Goal: Transaction & Acquisition: Purchase product/service

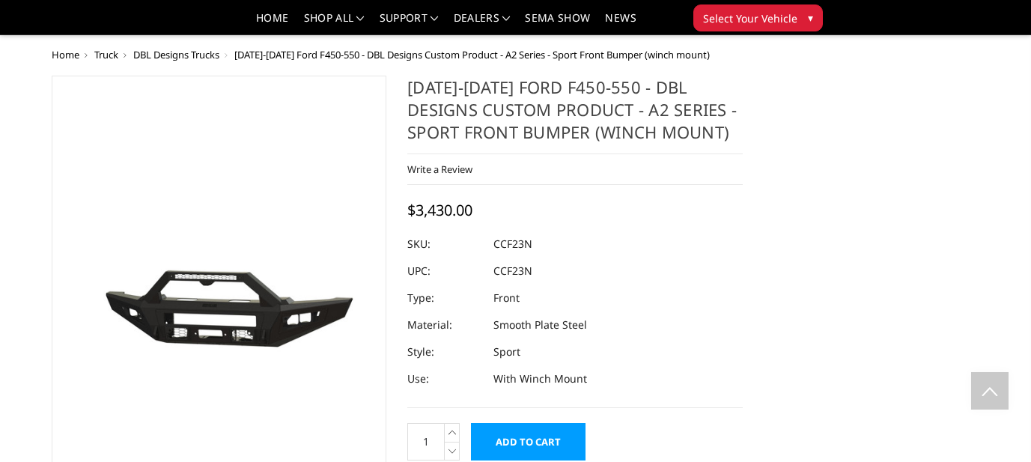
select select "541"
select select "518"
select select "1700"
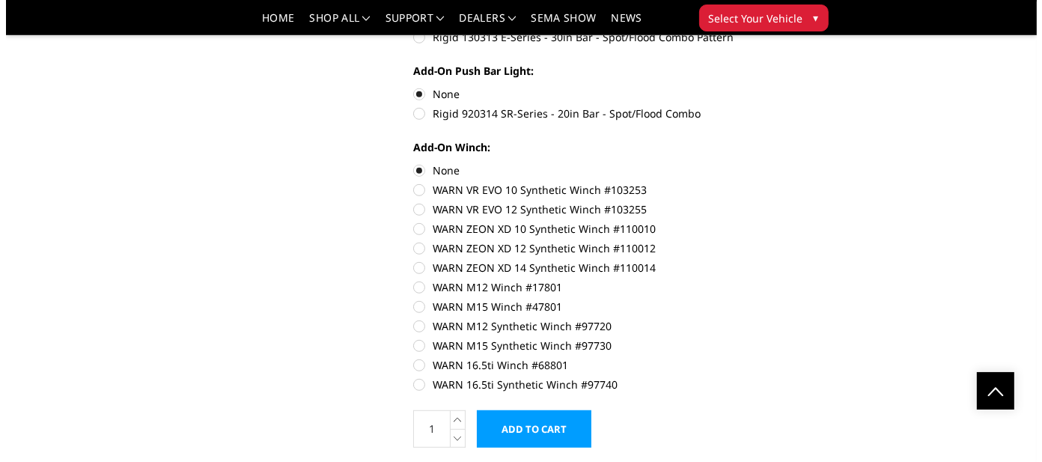
scroll to position [1048, 0]
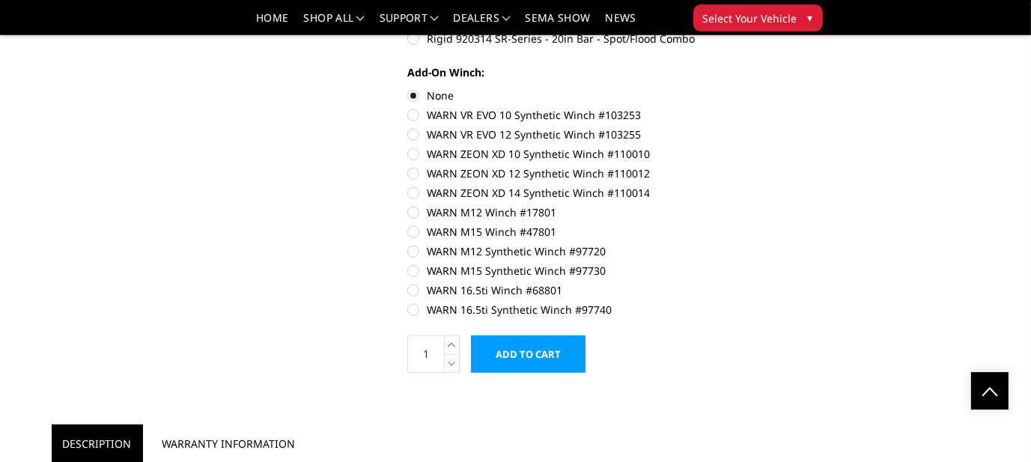
click at [544, 335] on input "Add to Cart" at bounding box center [528, 353] width 115 height 37
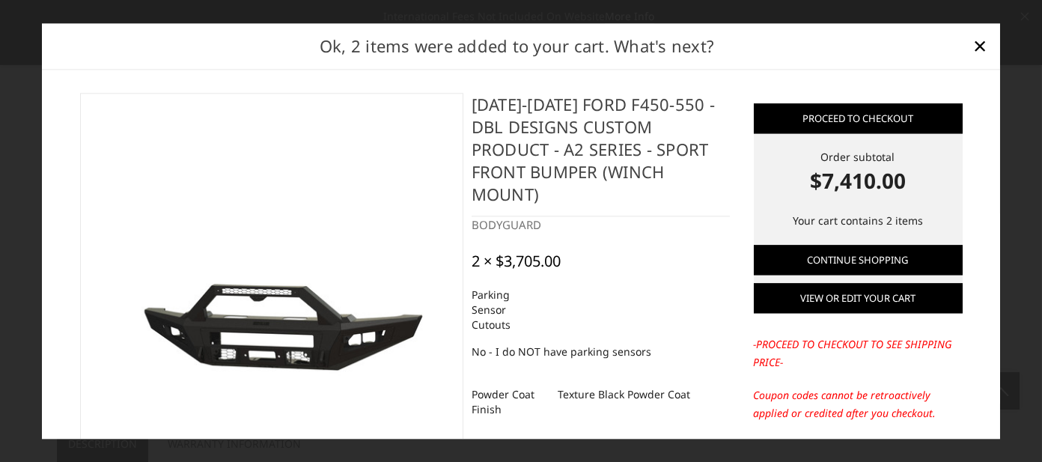
click at [842, 296] on link "View or edit your cart" at bounding box center [858, 298] width 209 height 30
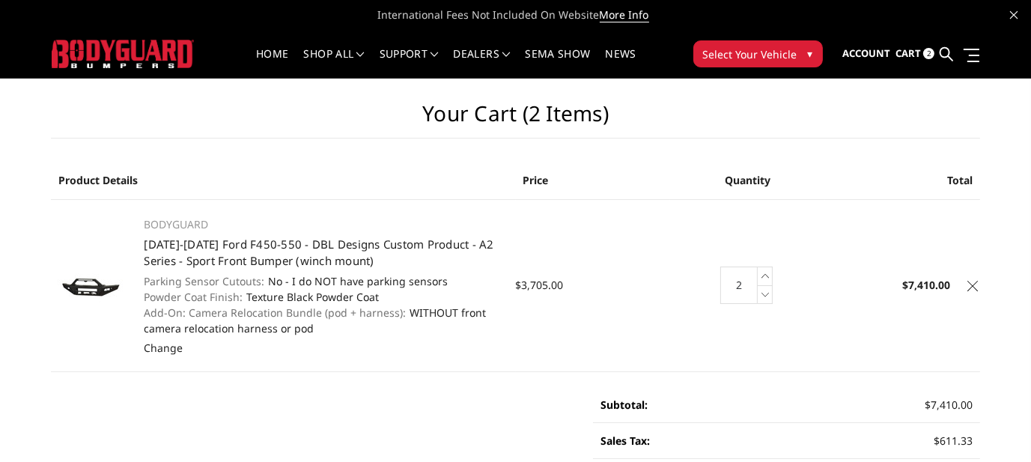
click at [764, 294] on icon at bounding box center [765, 294] width 15 height 19
click at [806, 100] on link "Sign in" at bounding box center [842, 93] width 120 height 22
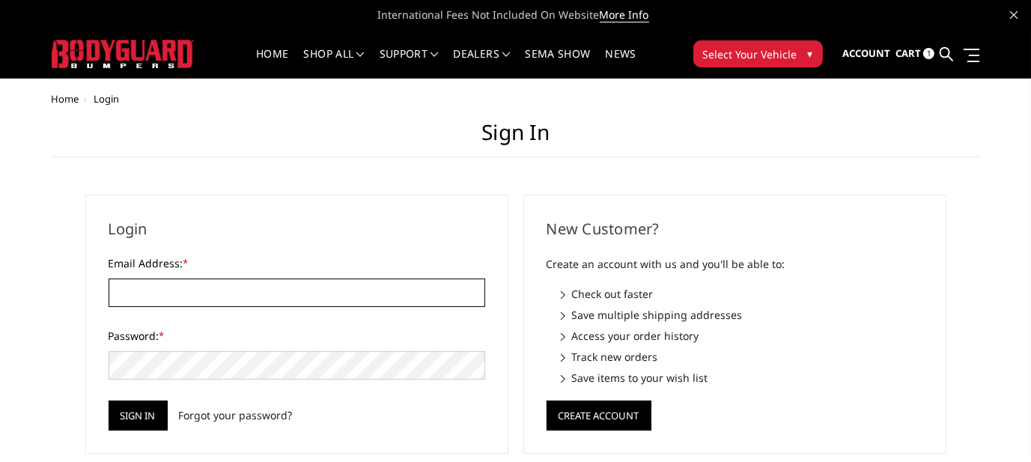
type input "sales@dbldesign.com"
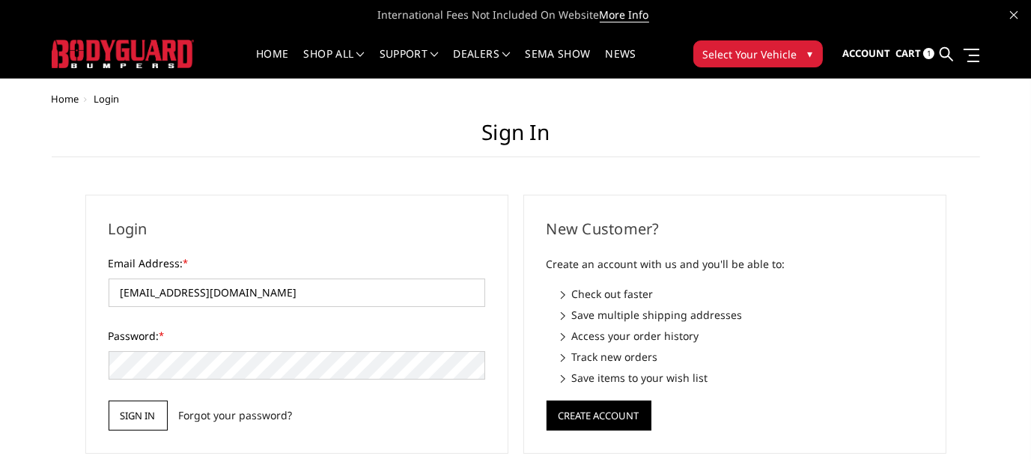
click at [136, 427] on input "Sign in" at bounding box center [138, 416] width 59 height 30
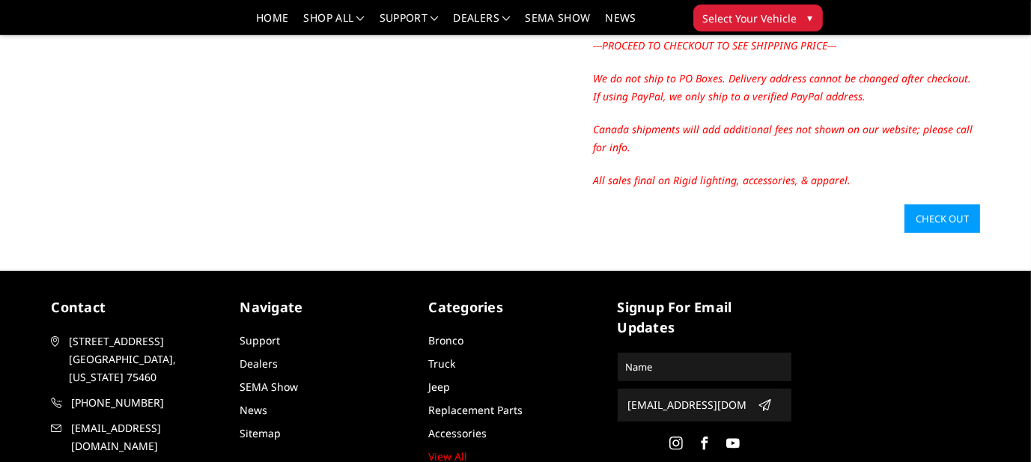
scroll to position [449, 0]
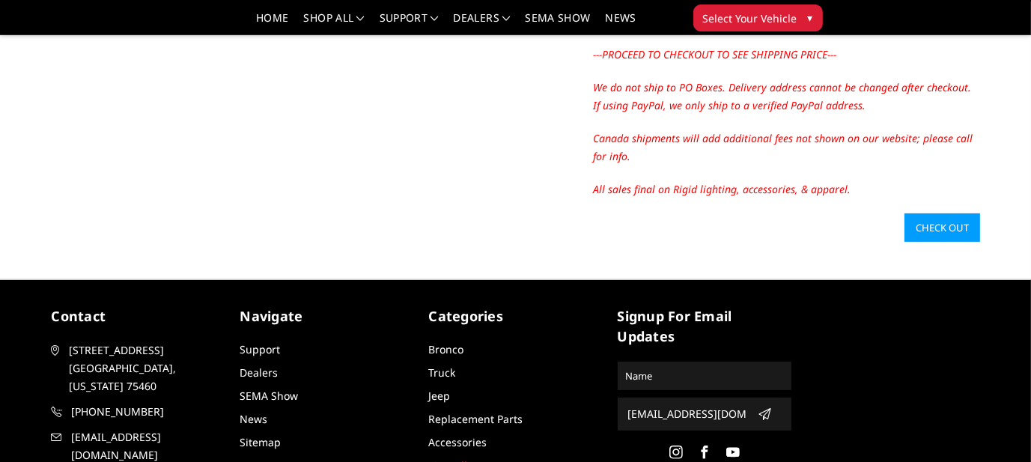
click at [935, 225] on link "Check out" at bounding box center [942, 227] width 76 height 28
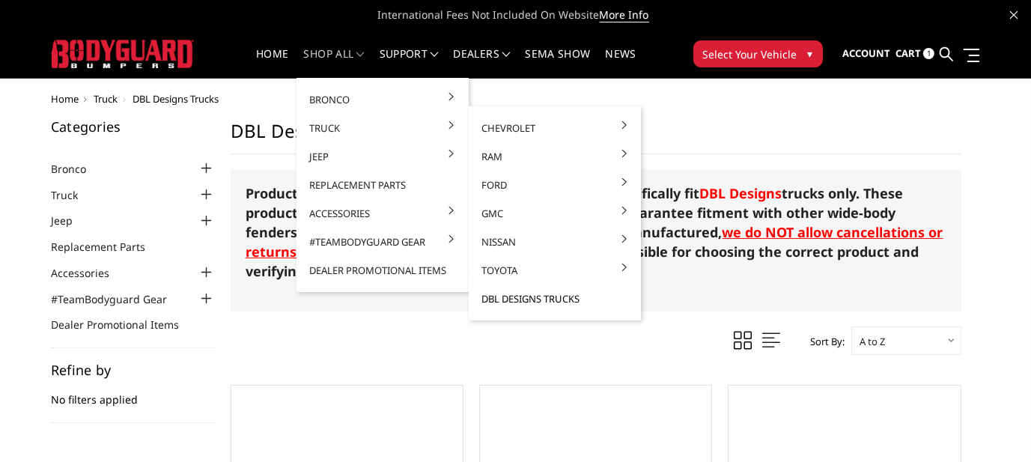
click at [534, 300] on link "DBL Designs Trucks" at bounding box center [555, 299] width 160 height 28
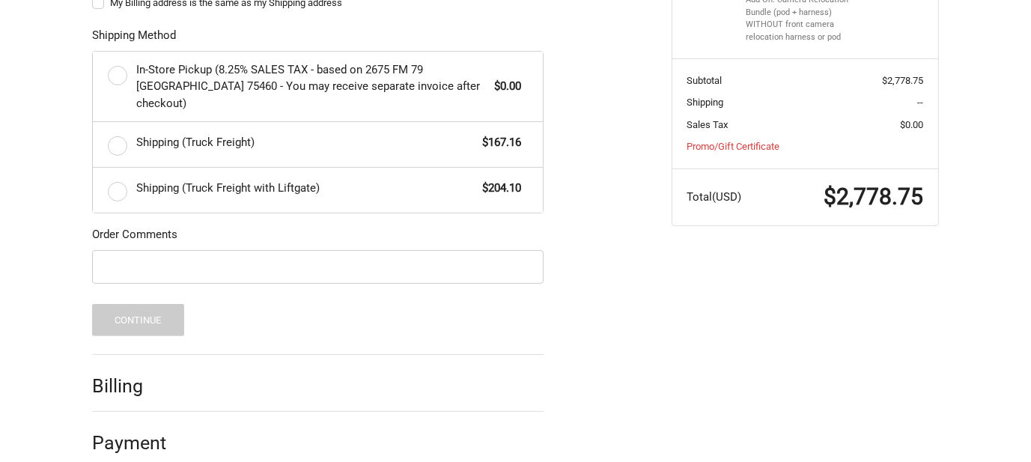
scroll to position [460, 0]
click at [115, 124] on label "Shipping (Truck Freight) $167.16" at bounding box center [318, 143] width 450 height 45
click at [94, 121] on input "Shipping (Truck Freight) $167.16" at bounding box center [93, 121] width 1 height 1
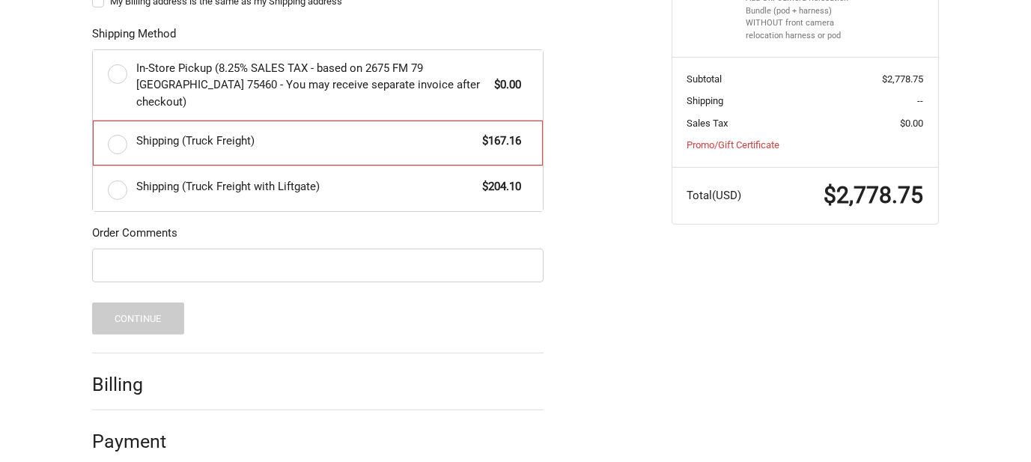
radio input "true"
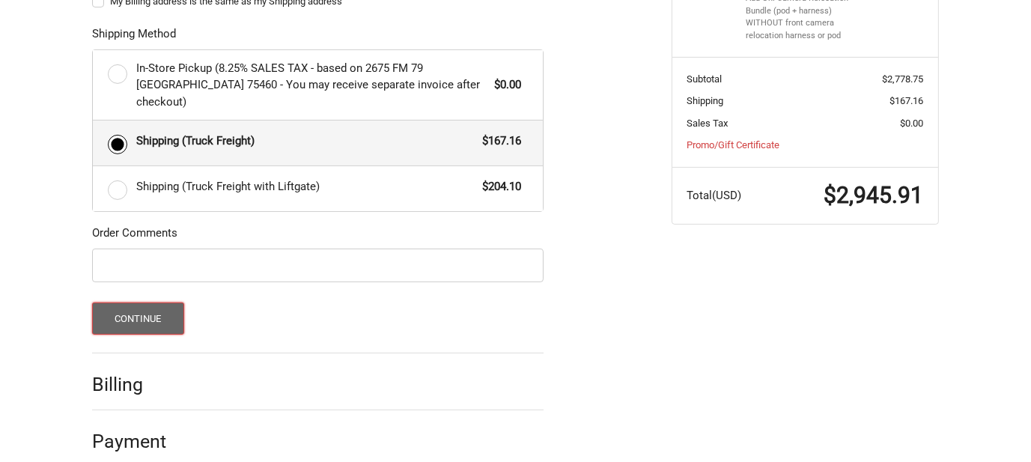
click at [133, 302] on button "Continue" at bounding box center [138, 318] width 92 height 32
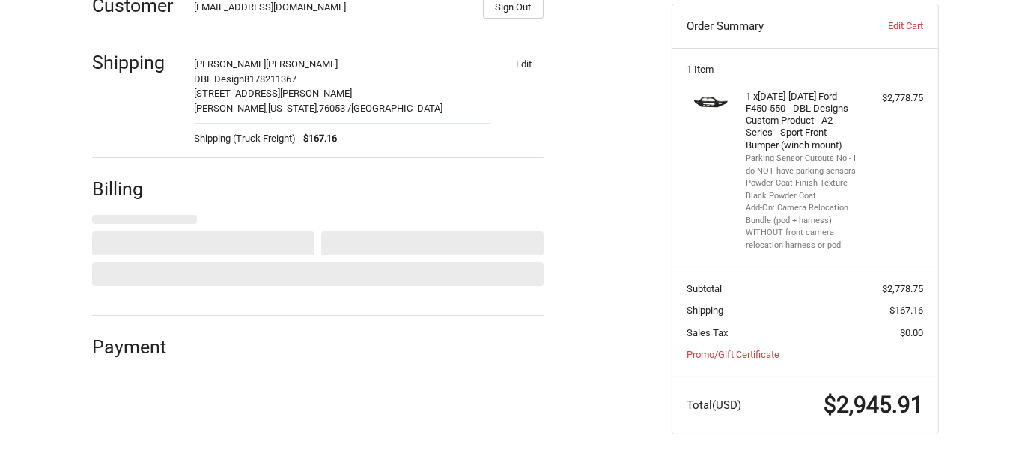
select select "US"
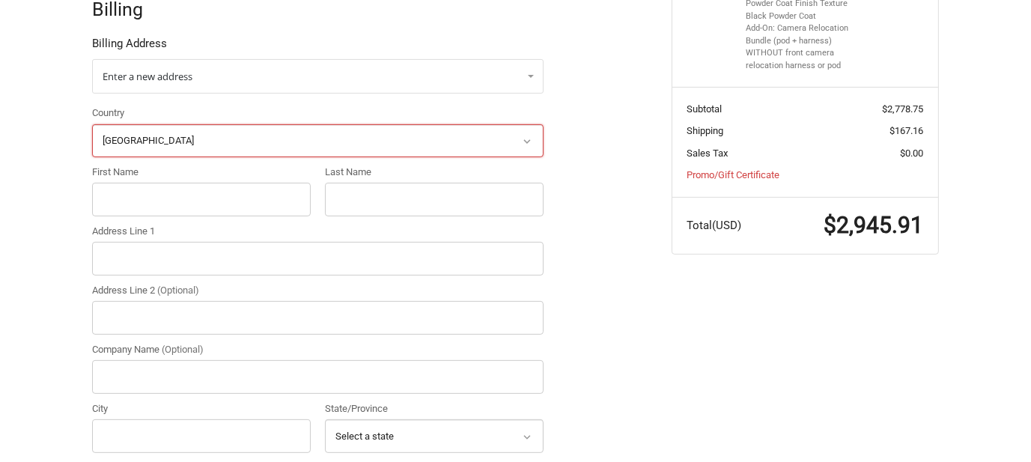
scroll to position [357, 0]
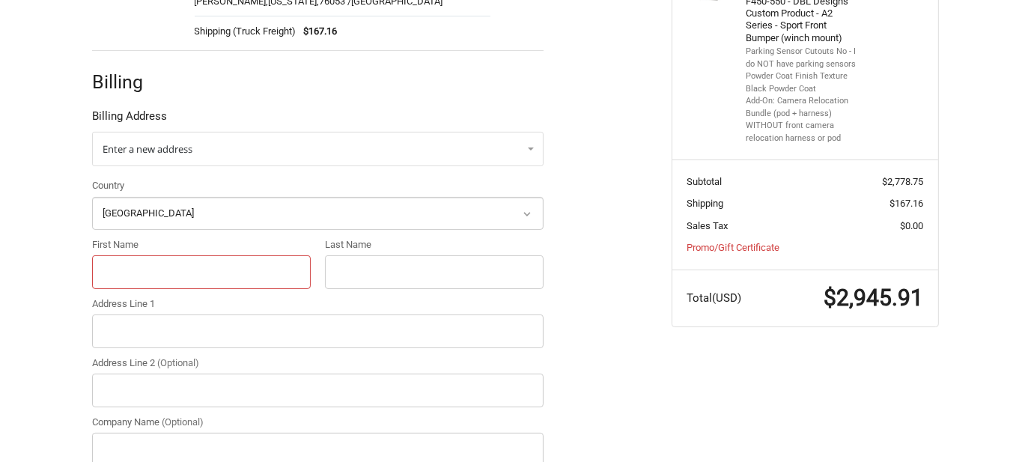
click at [121, 270] on input "First Name" at bounding box center [201, 272] width 219 height 34
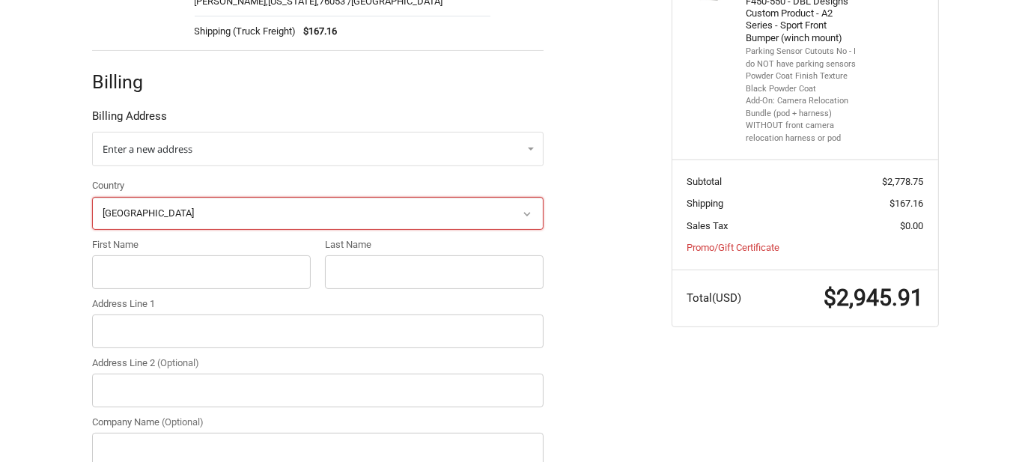
click at [145, 210] on select "Select a country [GEOGRAPHIC_DATA] [GEOGRAPHIC_DATA] [GEOGRAPHIC_DATA] [GEOGRAP…" at bounding box center [317, 214] width 451 height 34
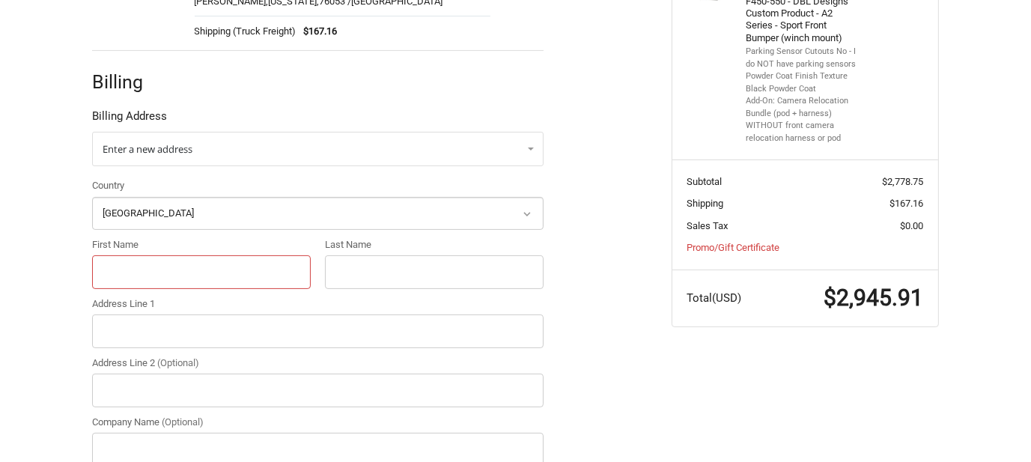
click at [130, 272] on input "First Name" at bounding box center [201, 272] width 219 height 34
click at [143, 274] on input "First Name" at bounding box center [201, 272] width 219 height 34
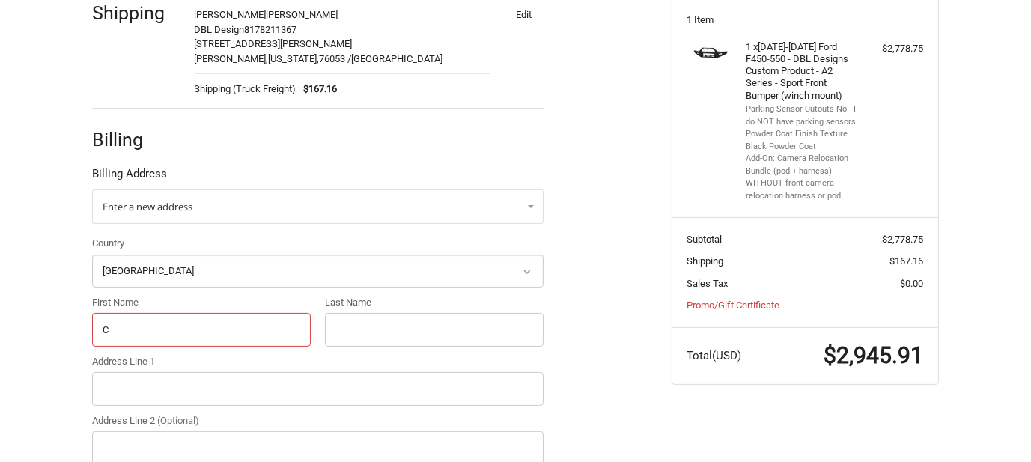
scroll to position [150, 0]
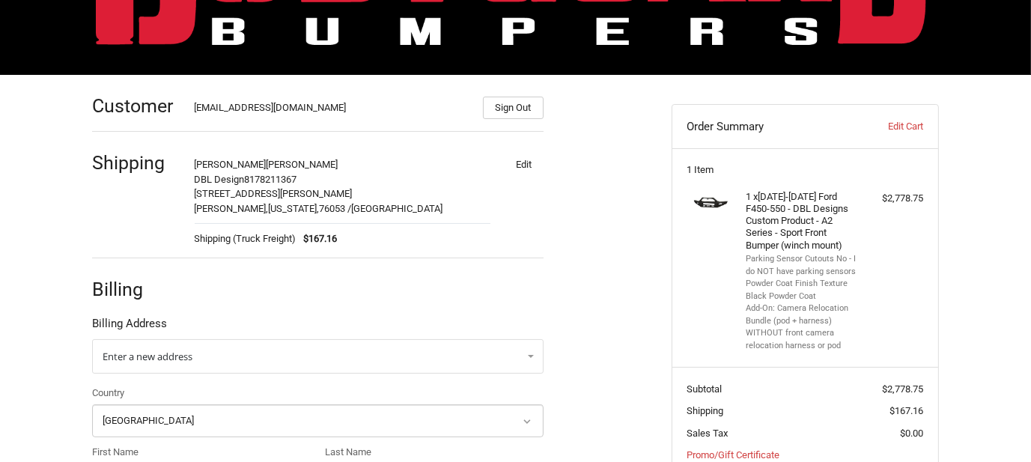
type input "C"
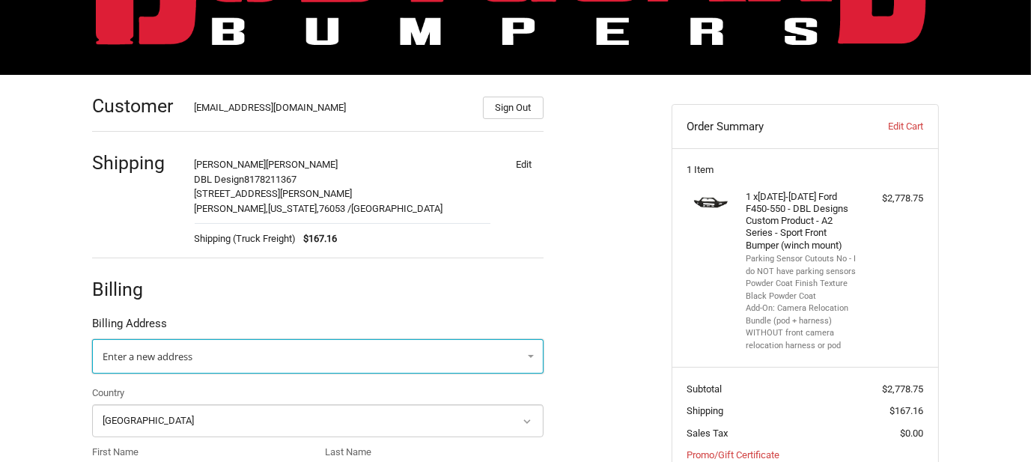
click at [531, 356] on link "Enter a new address" at bounding box center [317, 356] width 451 height 34
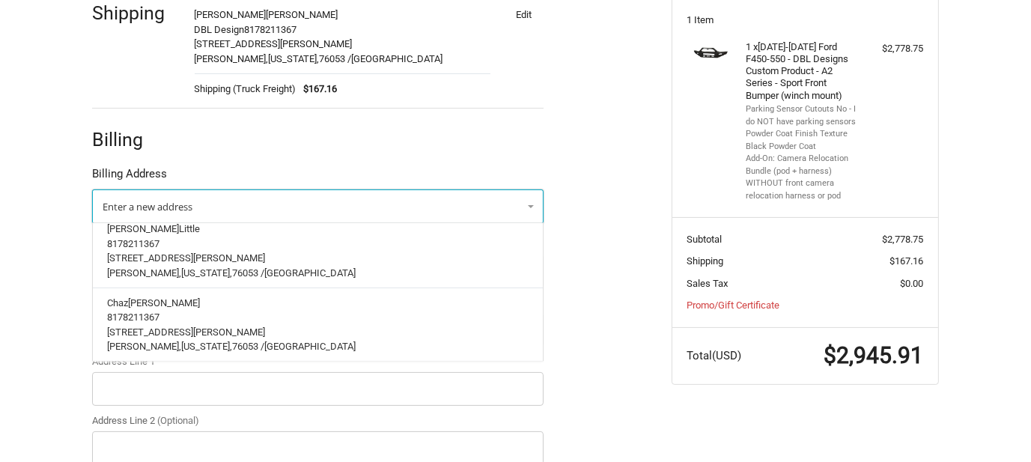
scroll to position [565, 0]
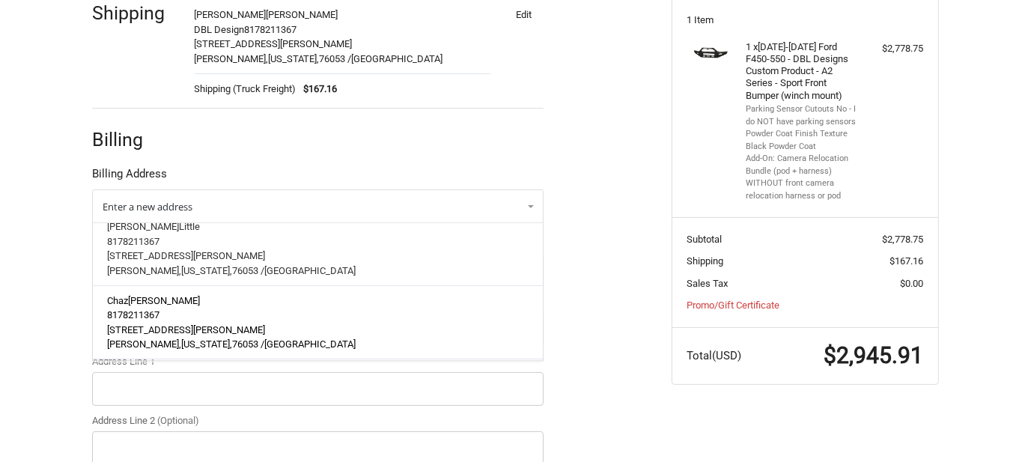
click at [332, 323] on p "[STREET_ADDRESS][PERSON_NAME]" at bounding box center [318, 330] width 421 height 15
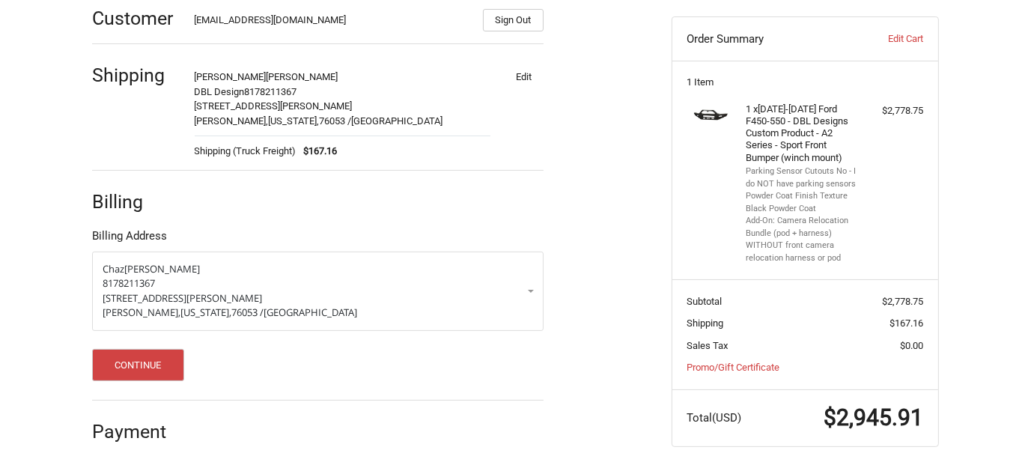
scroll to position [250, 0]
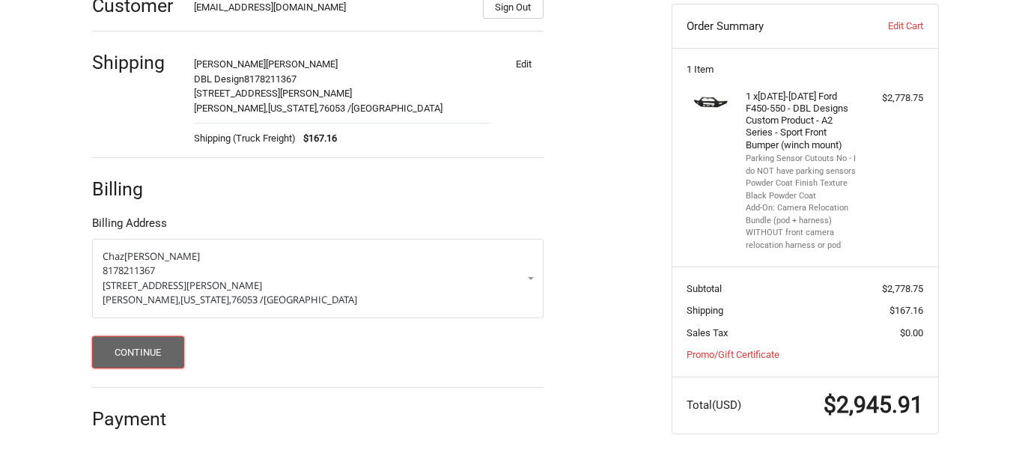
click at [150, 353] on button "Continue" at bounding box center [138, 352] width 92 height 32
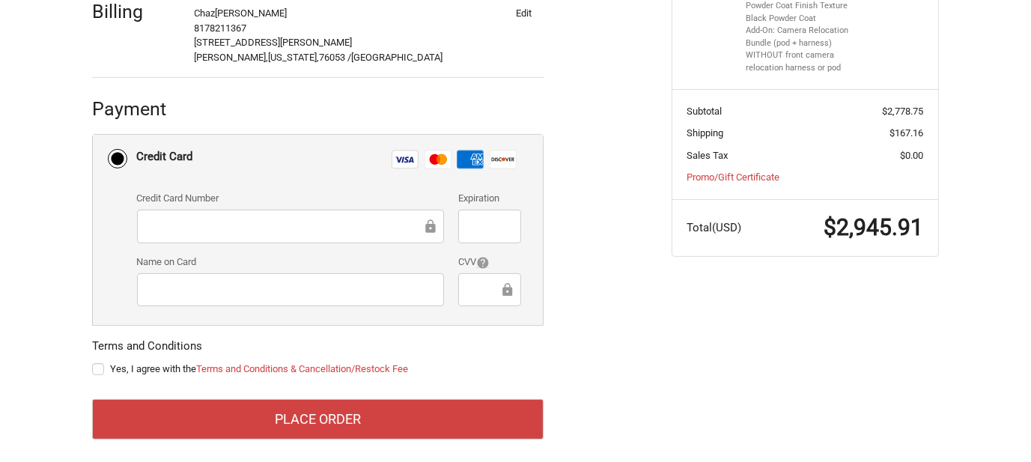
scroll to position [436, 0]
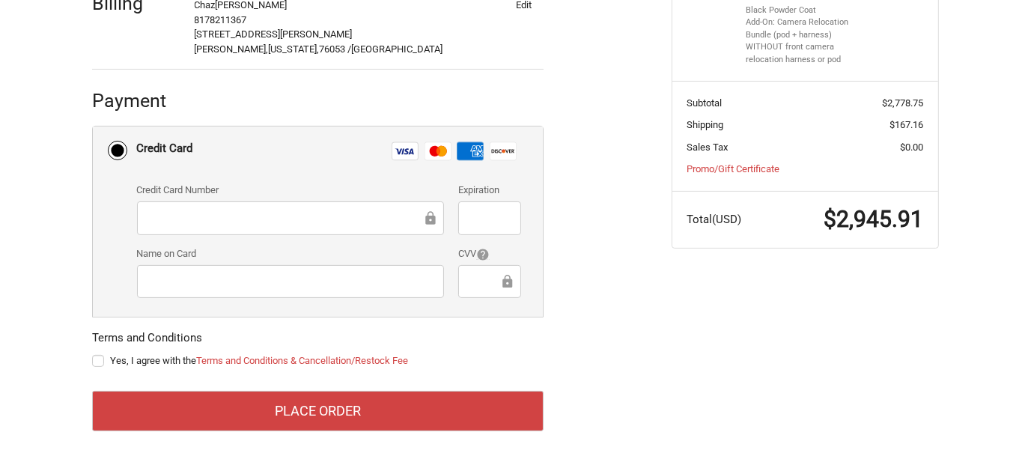
click at [96, 359] on label "Yes, I agree with the Terms and Conditions & Cancellation/Restock Fee" at bounding box center [317, 361] width 451 height 12
click at [93, 354] on input "Yes, I agree with the Terms and Conditions & Cancellation/Restock Fee" at bounding box center [92, 353] width 1 height 1
checkbox input "true"
